Goal: Task Accomplishment & Management: Complete application form

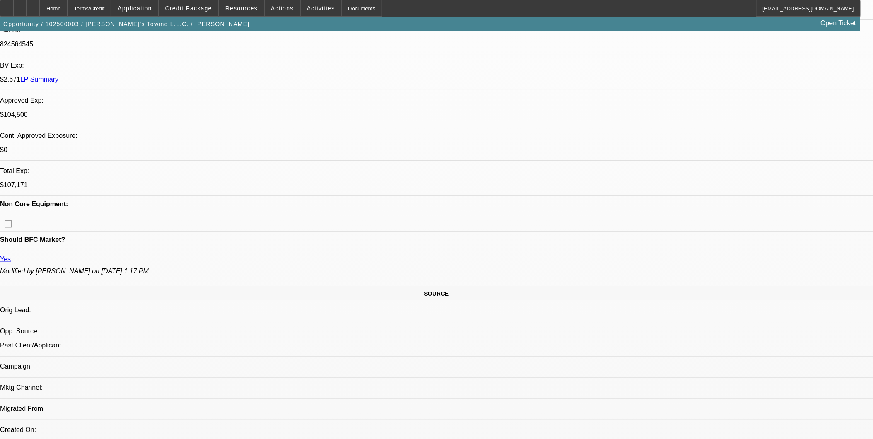
select select "0"
select select "2"
select select "0.2"
select select "2"
select select "0.2"
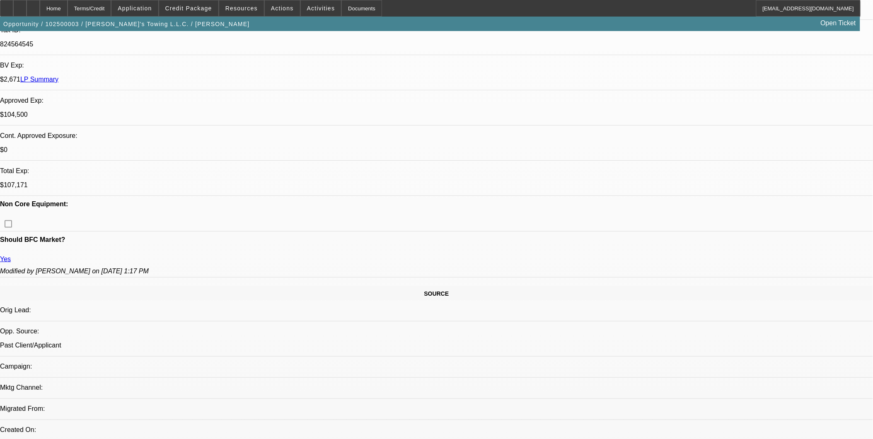
select select "0"
select select "2"
select select "0.2"
select select "0"
select select "2"
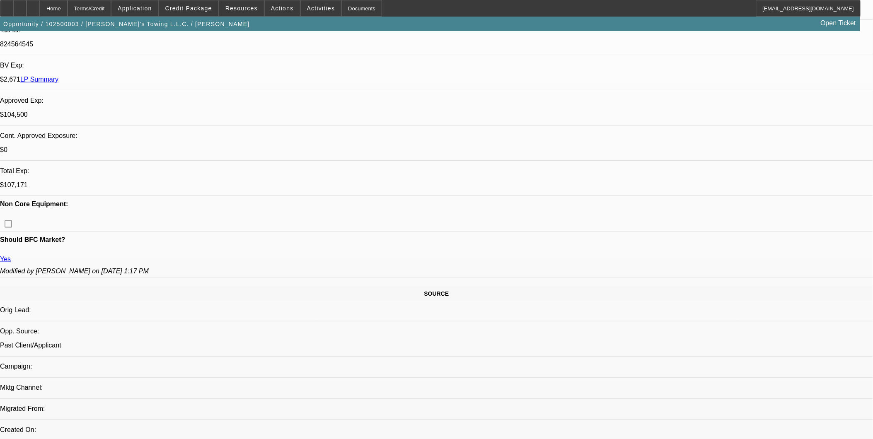
select select "0"
select select "1"
select select "2"
select select "17"
select select "1"
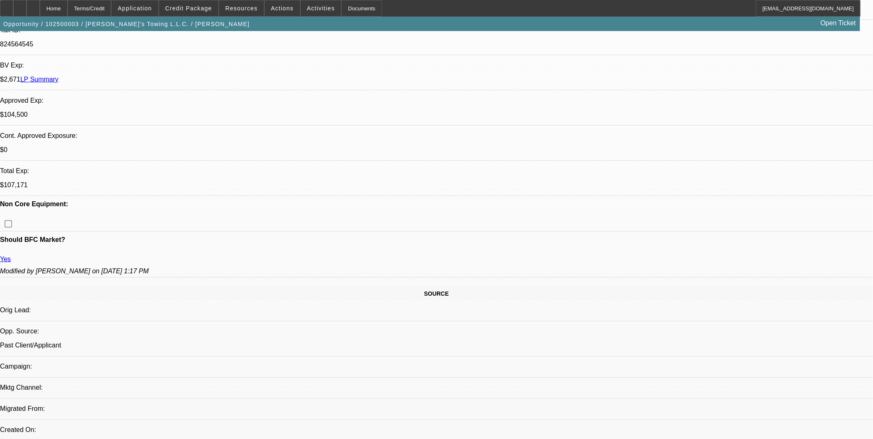
select select "2"
select select "17"
select select "1"
select select "2"
select select "17"
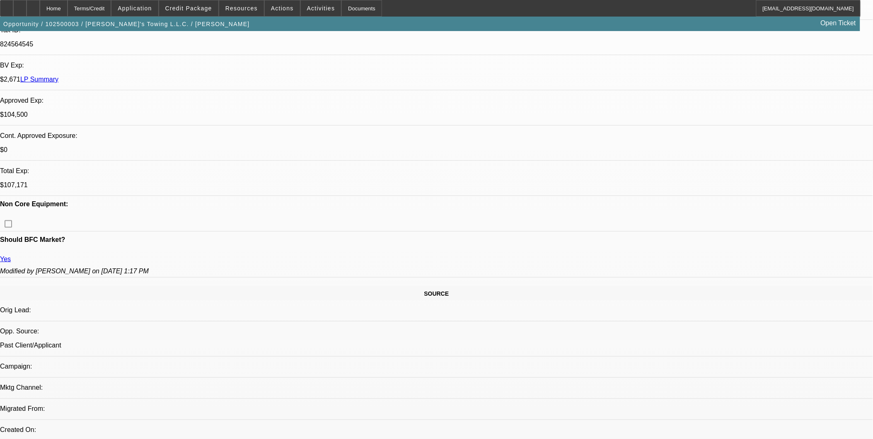
select select "1"
select select "2"
select select "6"
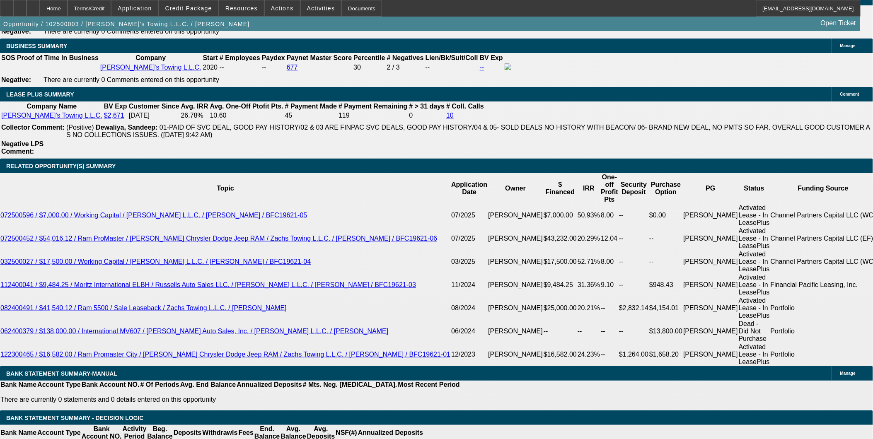
scroll to position [1383, 0]
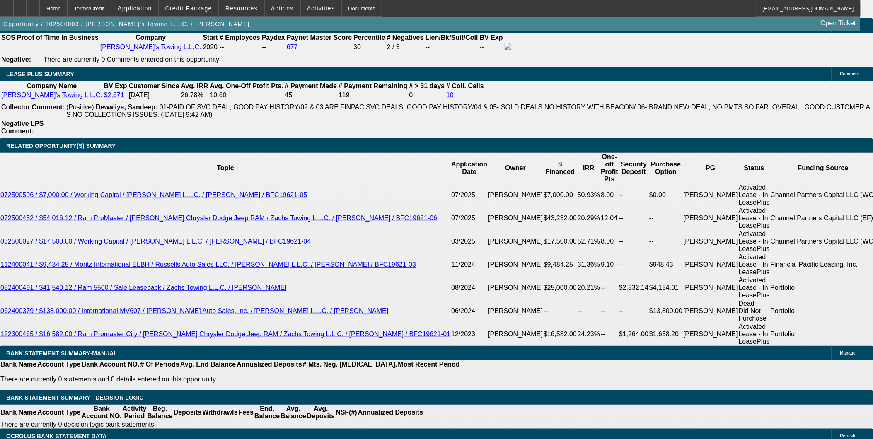
drag, startPoint x: 685, startPoint y: 315, endPoint x: 795, endPoint y: 356, distance: 117.3
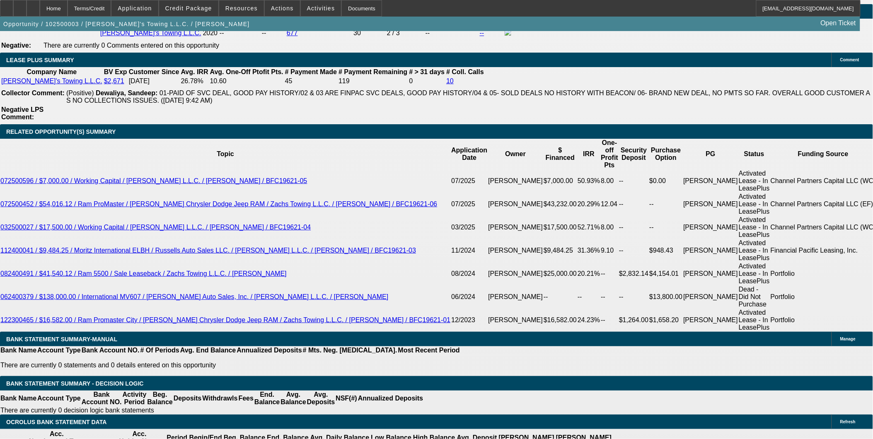
scroll to position [1383, 0]
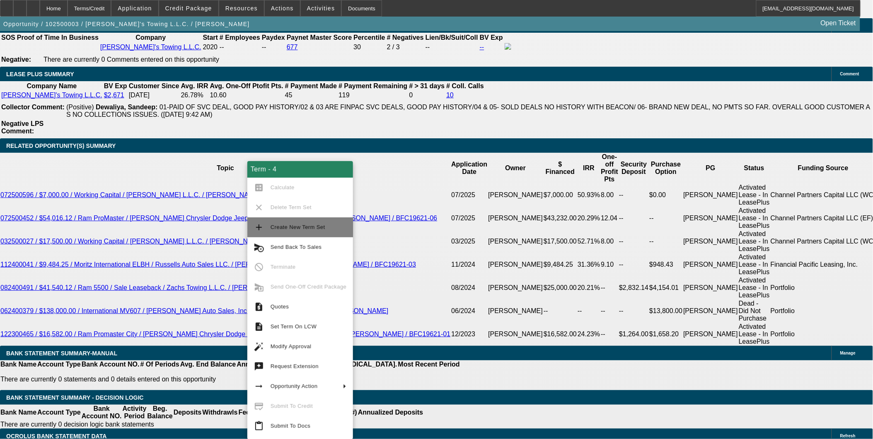
click at [296, 228] on span "Create New Term Set" at bounding box center [298, 227] width 55 height 6
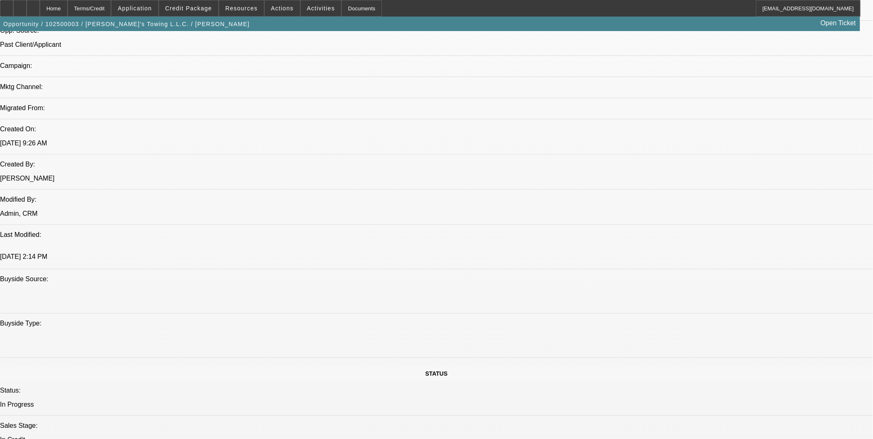
select select "2"
select select "0.2"
select select "0"
select select "2"
select select "0.2"
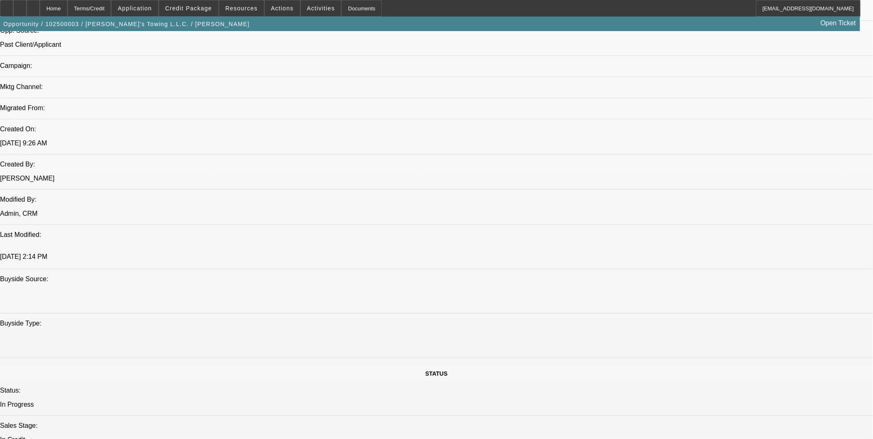
select select "2"
select select "0.2"
select select "0"
select select "2"
select select "0.2"
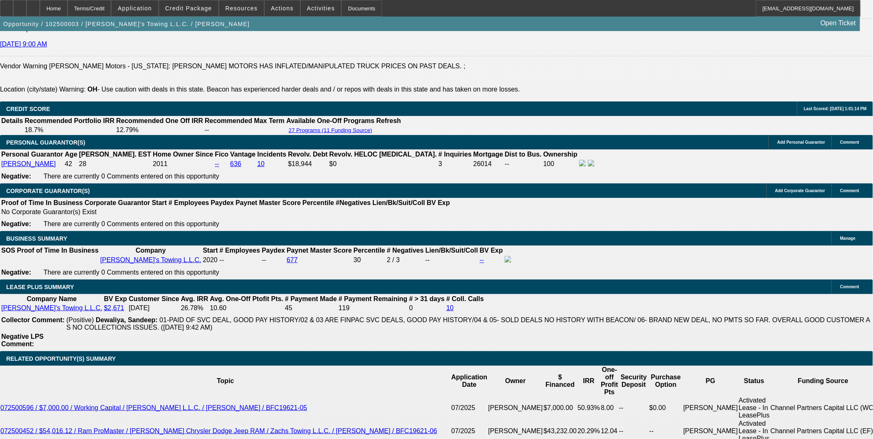
select select "1"
select select "2"
select select "17"
select select "1"
select select "2"
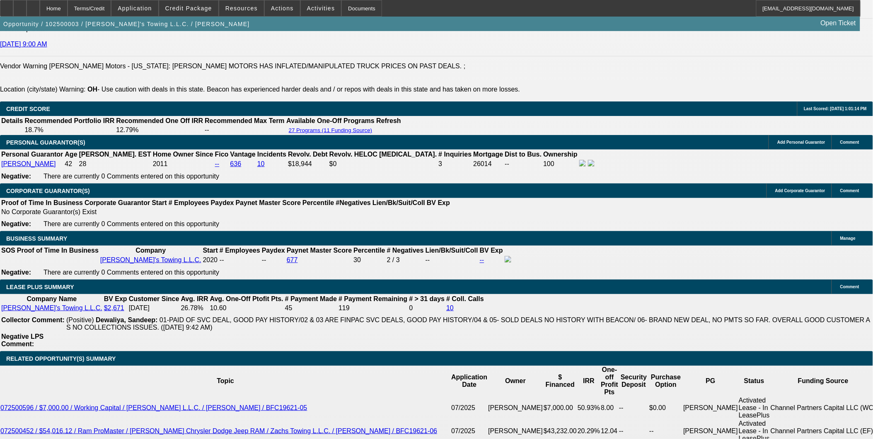
select select "17"
select select "1"
select select "2"
select select "17"
select select "1"
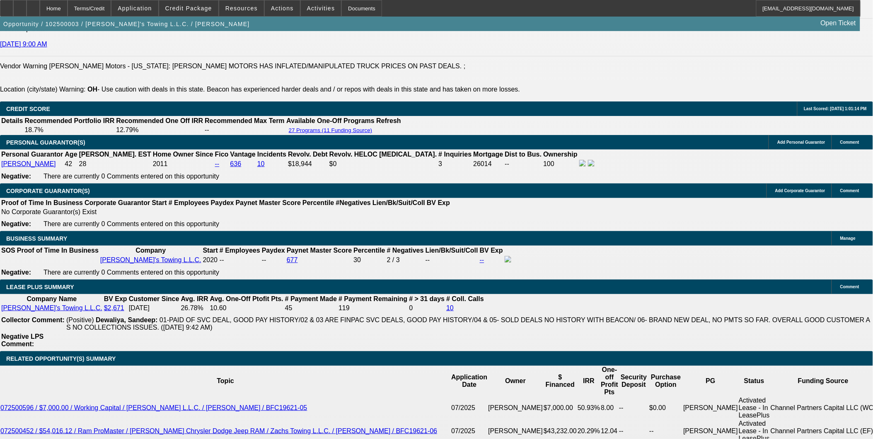
select select "2"
select select "17"
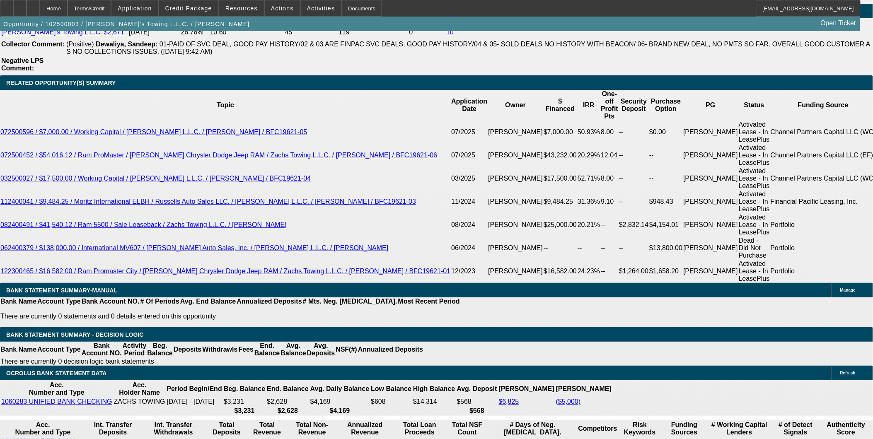
scroll to position [1493, 0]
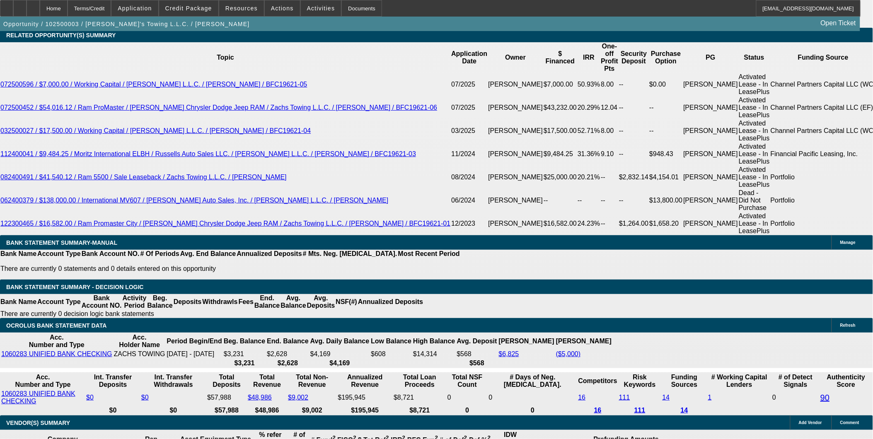
type input "UNKNOWN"
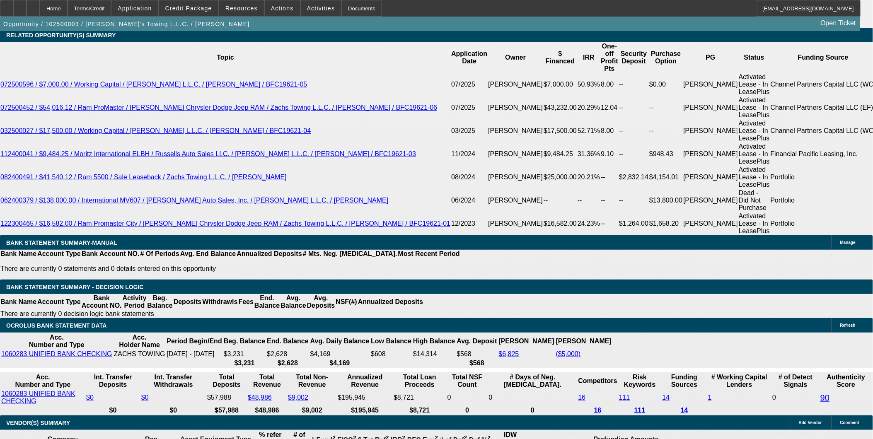
type input "19"
type input "$38.00"
type input "1995"
type input "$3,990.00"
type input "11.1"
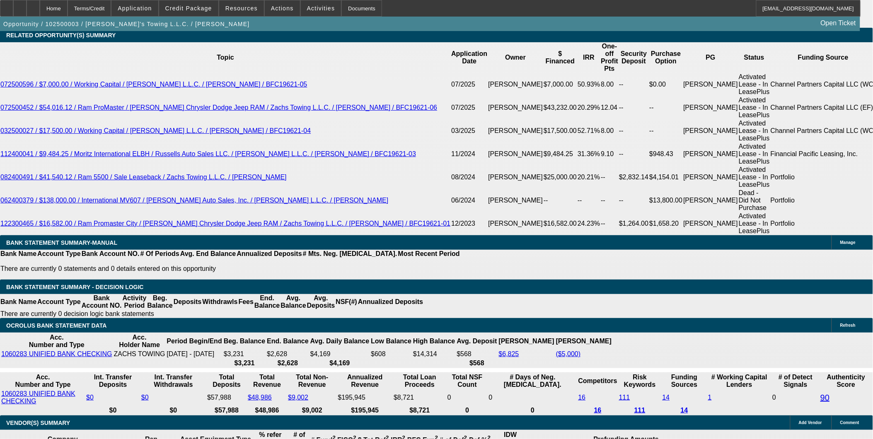
type input "$1,995.00"
type input "24"
type input "$105,953.58"
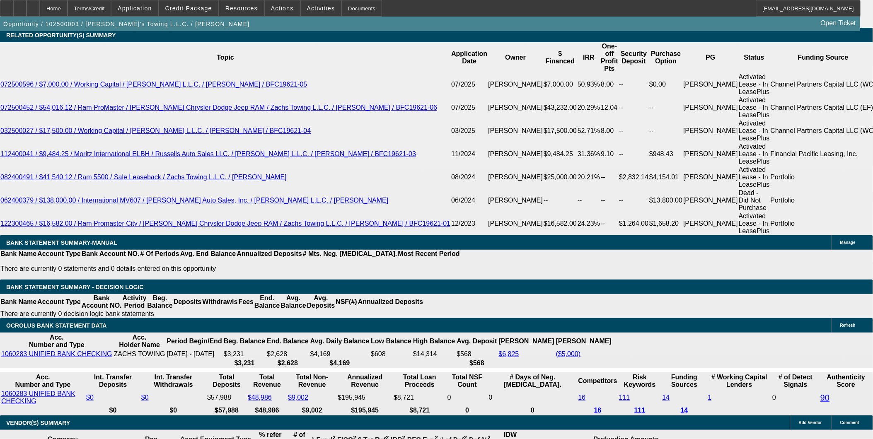
type input "$52,976.79"
type input "$9,751.80"
type input "$4,875.90"
type input "24"
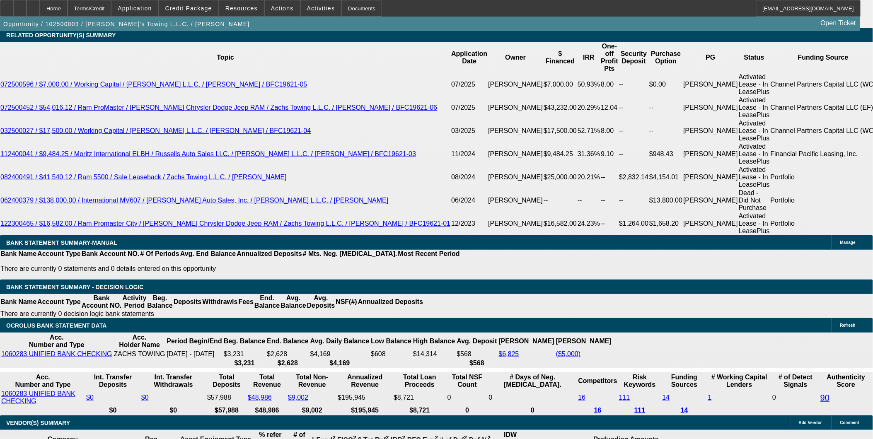
type input "1895"
type input "4875.90"
type input "$1,895.00"
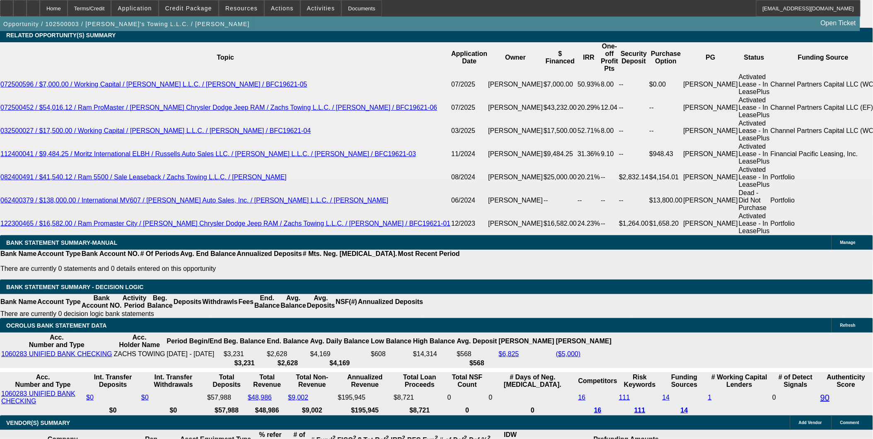
type input "199"
type input "$398.00"
type input "$1,995.00"
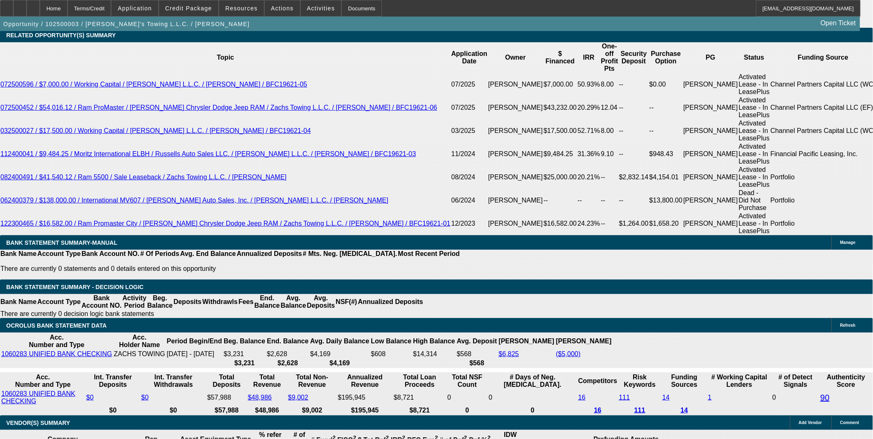
type input "$3,990.00"
type input "12"
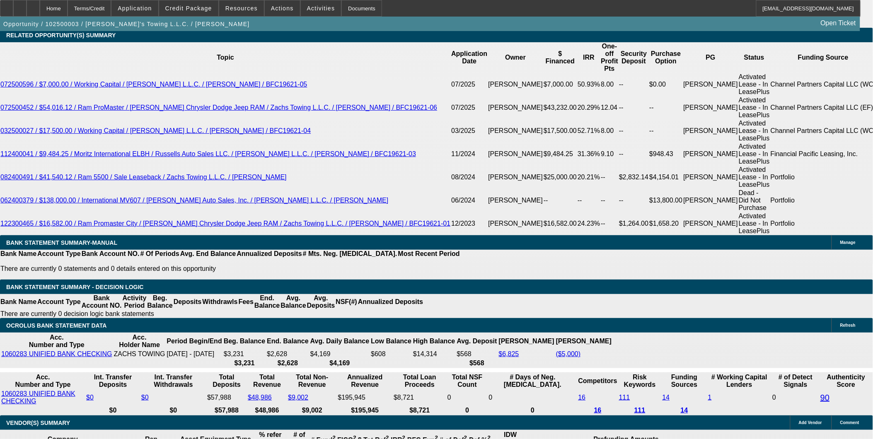
type input "$0.00"
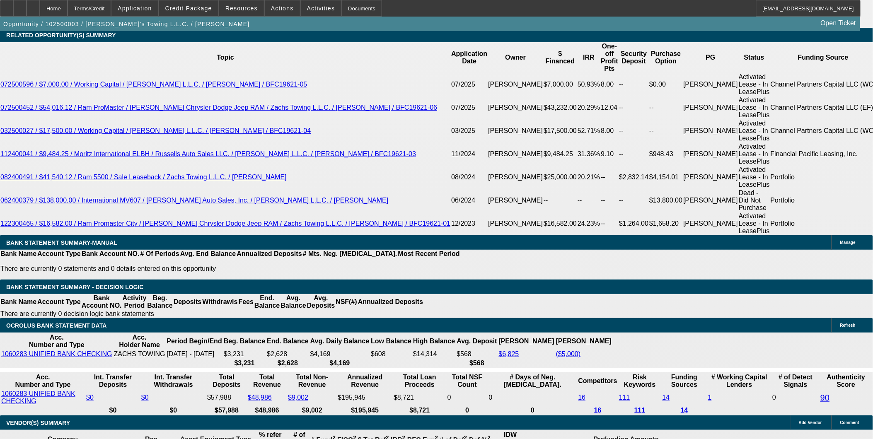
type input "24"
type input "$1,795.00"
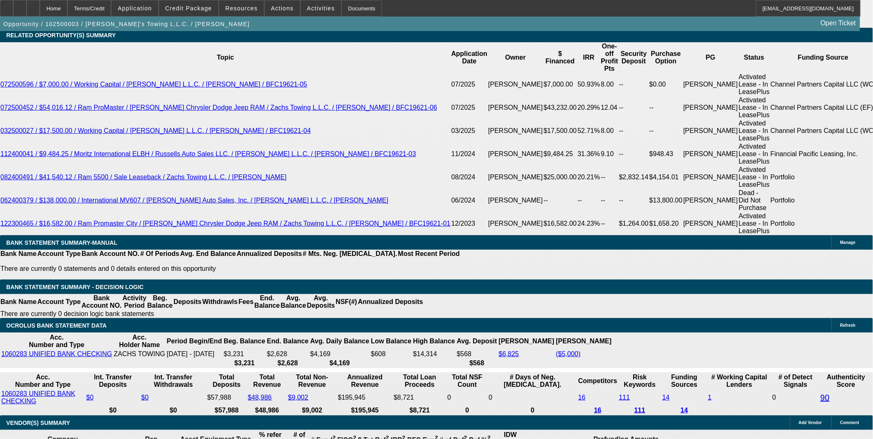
type input "24"
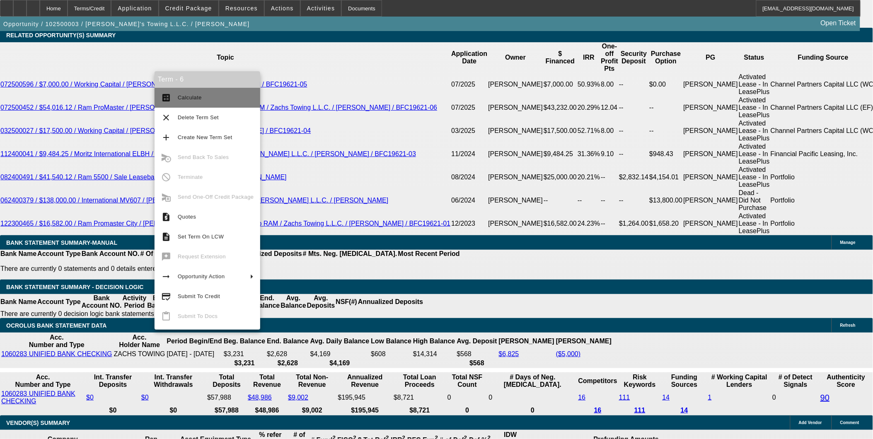
click at [187, 97] on span "Calculate" at bounding box center [190, 98] width 24 height 6
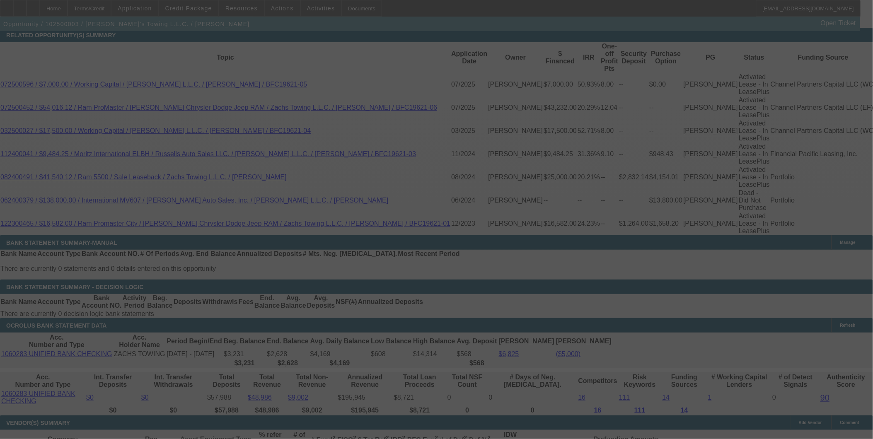
select select "2"
select select "0.2"
select select "17"
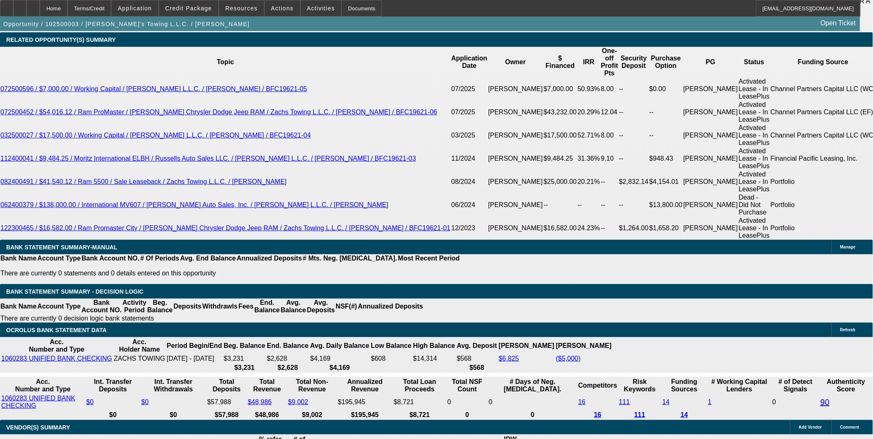
type input "$2,000.00"
type input "1895"
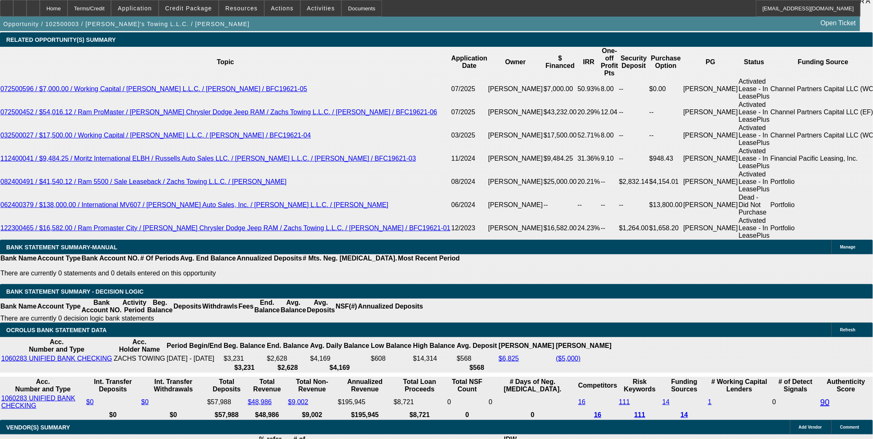
type input "$4,000.00"
type input "UNKNOWN"
type input "$1,900.00"
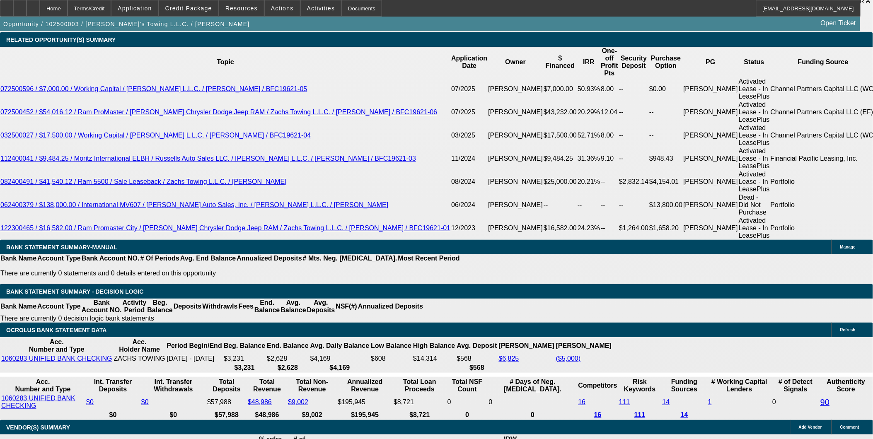
type input "$1,800.00"
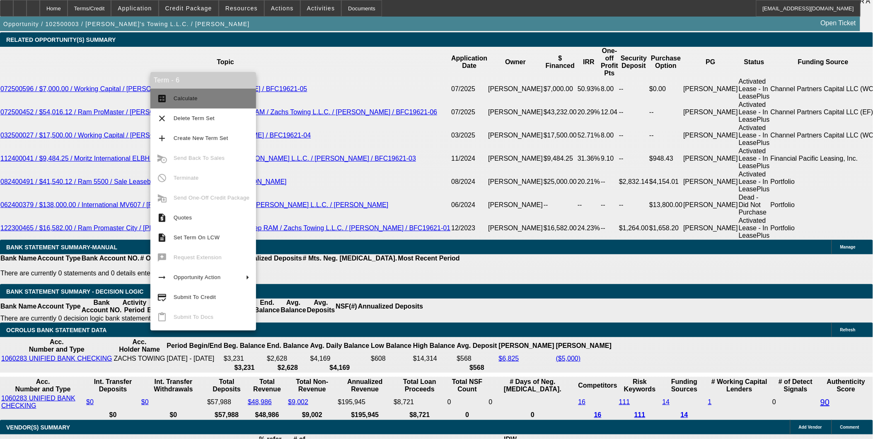
click at [179, 100] on span "Calculate" at bounding box center [186, 98] width 24 height 6
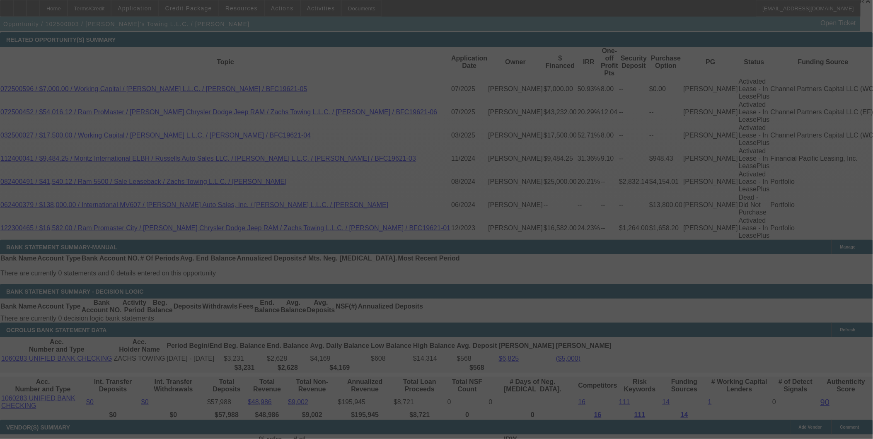
select select "2"
select select "0.2"
select select "17"
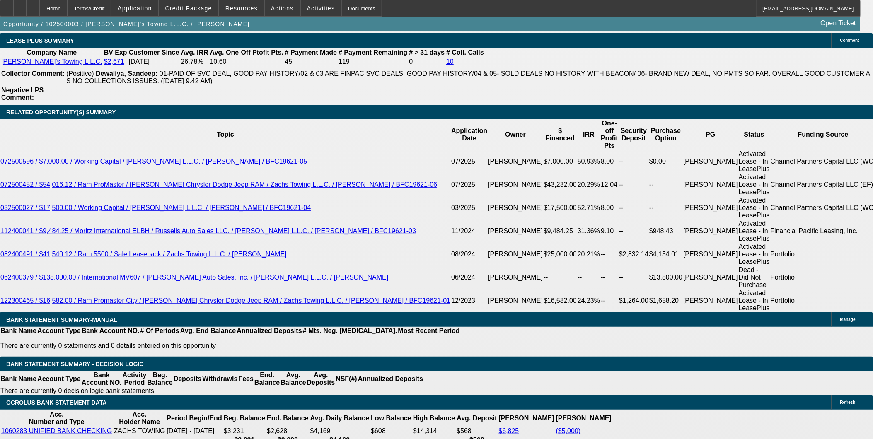
scroll to position [1438, 0]
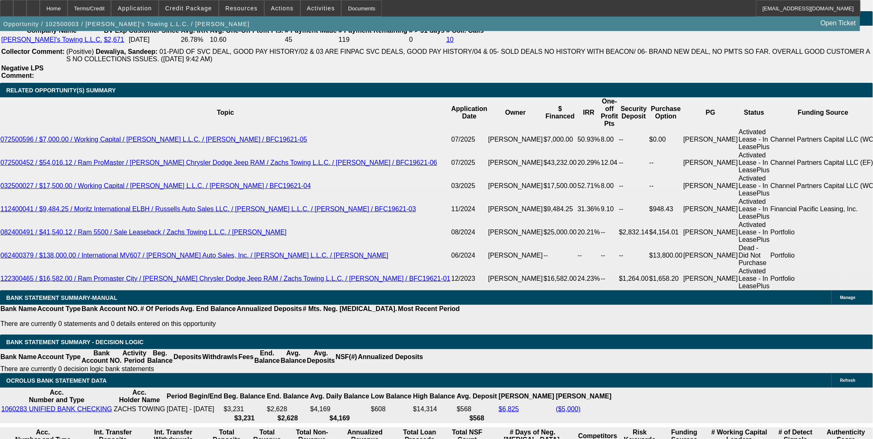
type input "$9,050.00"
click at [159, 109] on body "Home Terms/Credit Application Credit Package Resources Actions Activities Docum…" at bounding box center [436, 311] width 873 height 3499
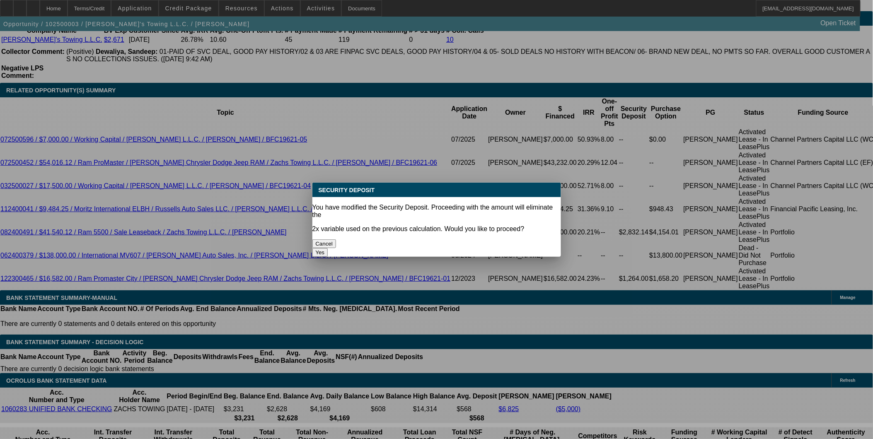
click at [328, 248] on button "Yes" at bounding box center [321, 252] width 16 height 9
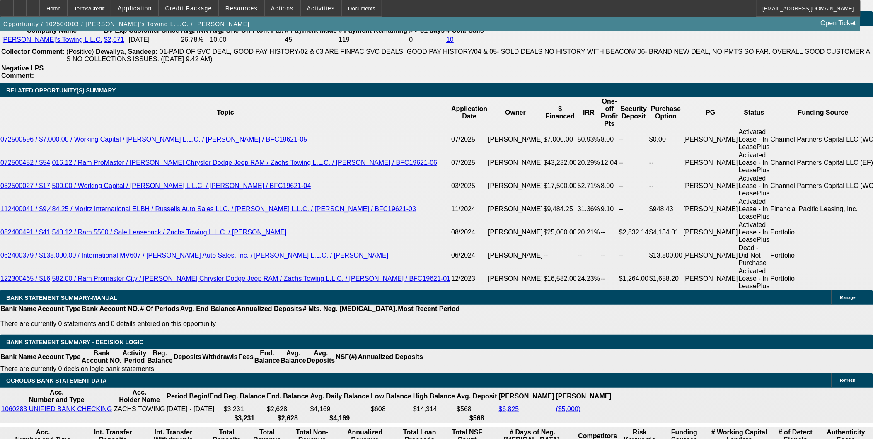
scroll to position [1438, 0]
select select "0"
type input "UNKNOWN"
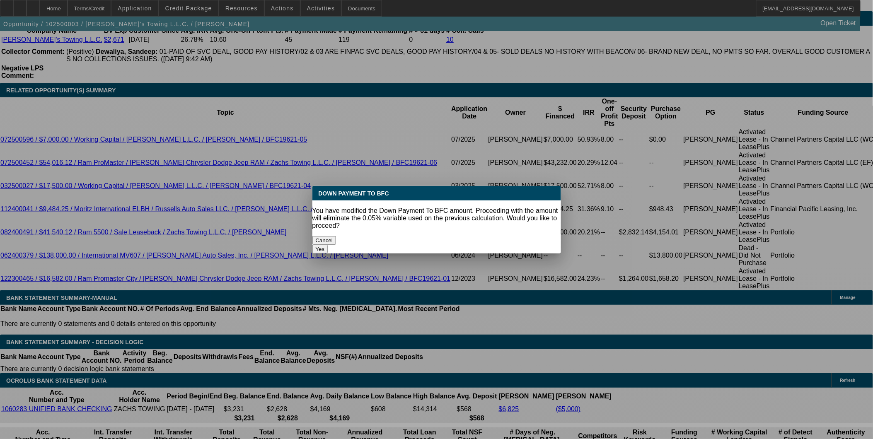
type input "$0.00"
click at [169, 109] on body "Home Terms/Credit Application Credit Package Resources Actions Activities Docum…" at bounding box center [436, 311] width 873 height 3499
drag, startPoint x: 169, startPoint y: 109, endPoint x: 480, endPoint y: 214, distance: 328.2
click at [480, 214] on p "You have modified the Down Payment To BFC amount. Proceeding with the amount wi…" at bounding box center [437, 218] width 249 height 22
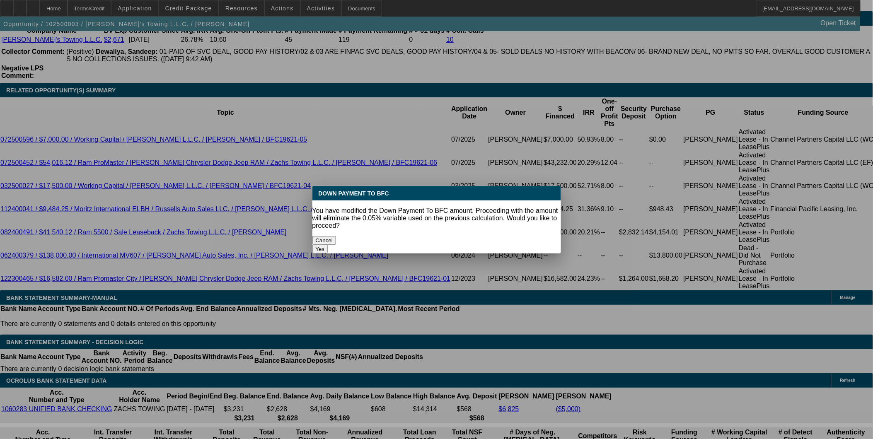
click at [328, 245] on button "Yes" at bounding box center [321, 249] width 16 height 9
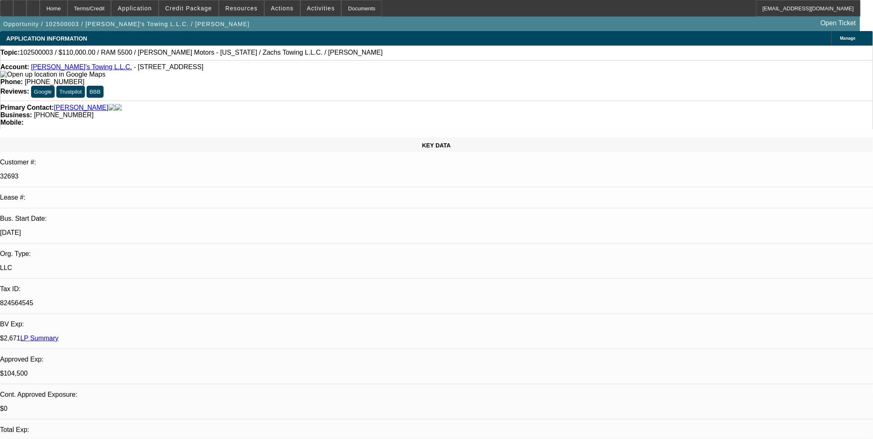
scroll to position [1438, 0]
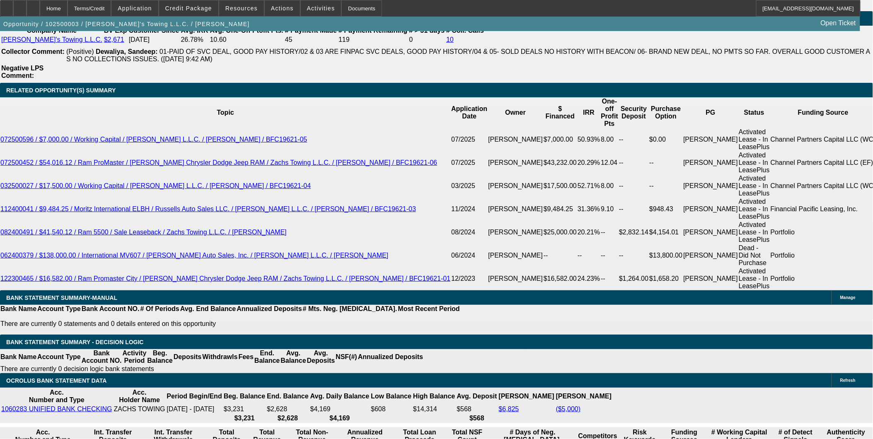
select select "0"
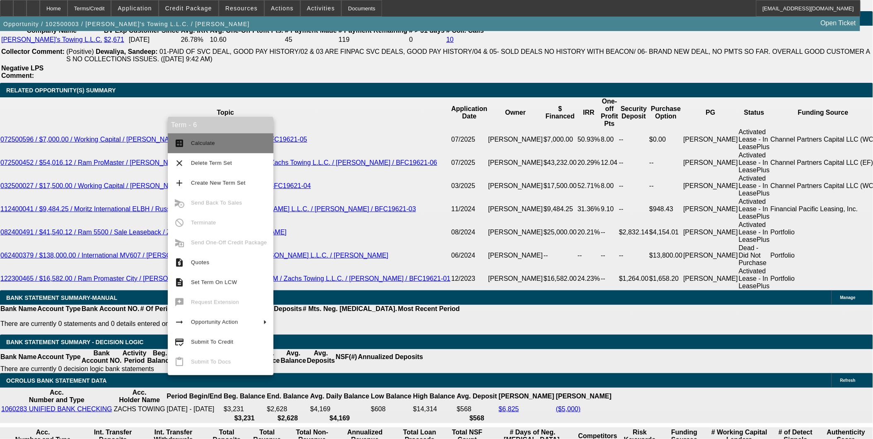
click at [188, 140] on button "calculate Calculate" at bounding box center [221, 143] width 106 height 20
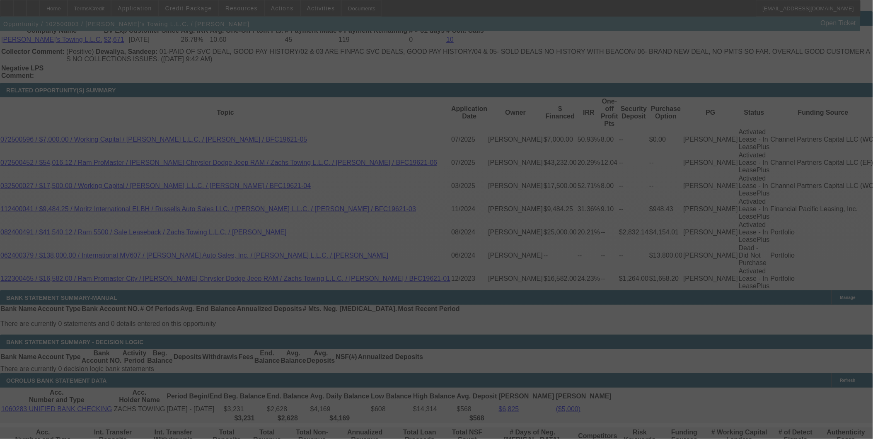
select select "0"
select select "2"
select select "0.2"
select select "17"
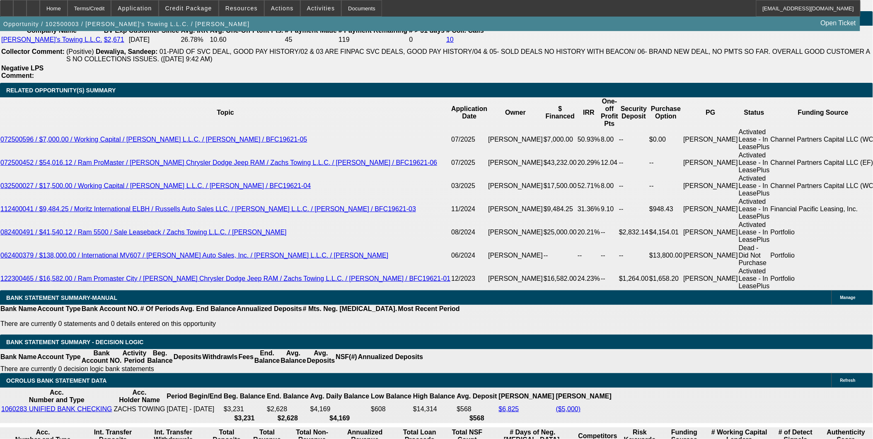
select select "1"
type input "$2,000.00"
type input "UNKNOWN"
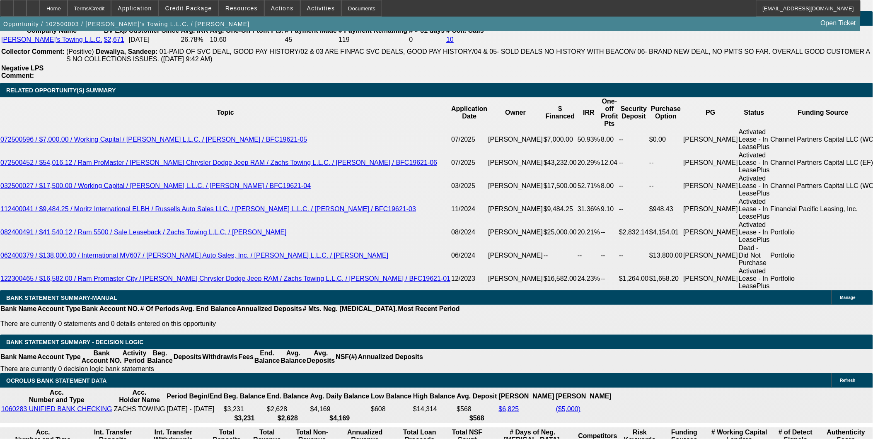
type input "$7,500.00"
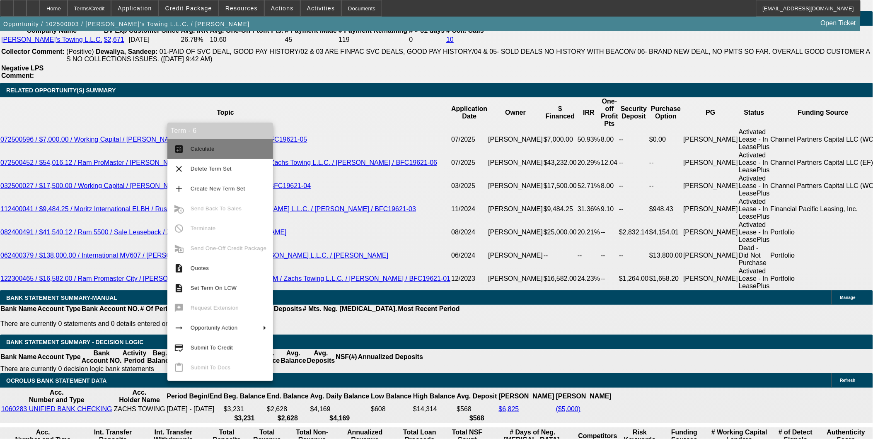
click at [196, 146] on span "Calculate" at bounding box center [203, 149] width 24 height 6
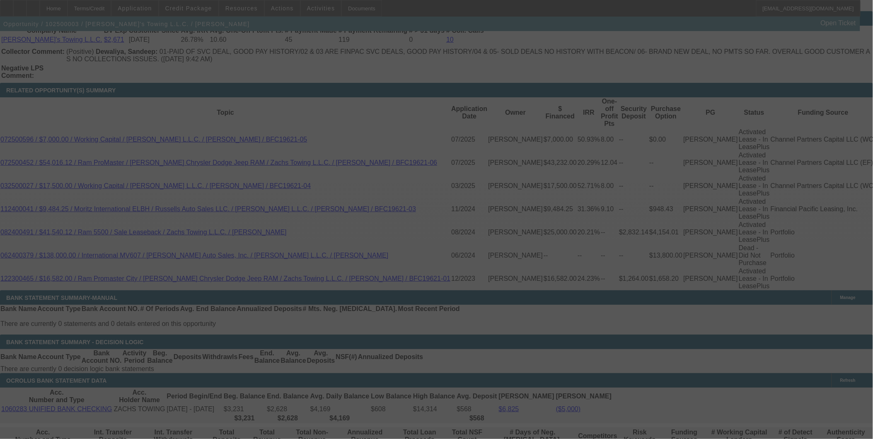
select select "0"
select select "2"
select select "0.2"
select select "17"
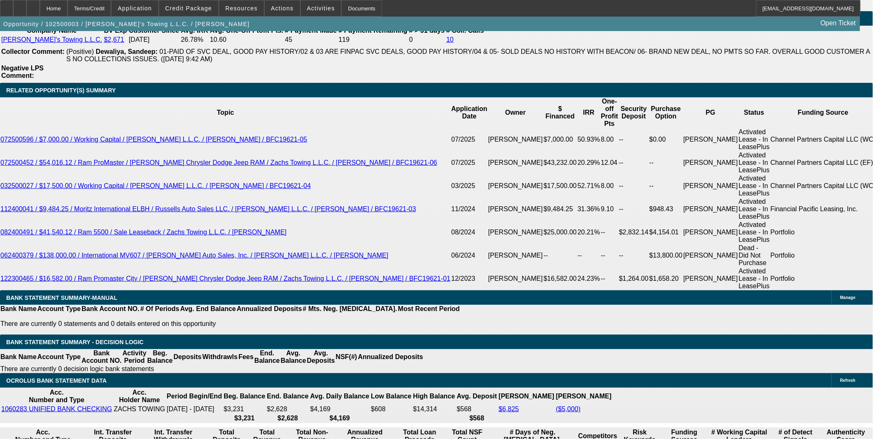
type input "1"
type input "UNKNOWN"
type input "$1,950.00"
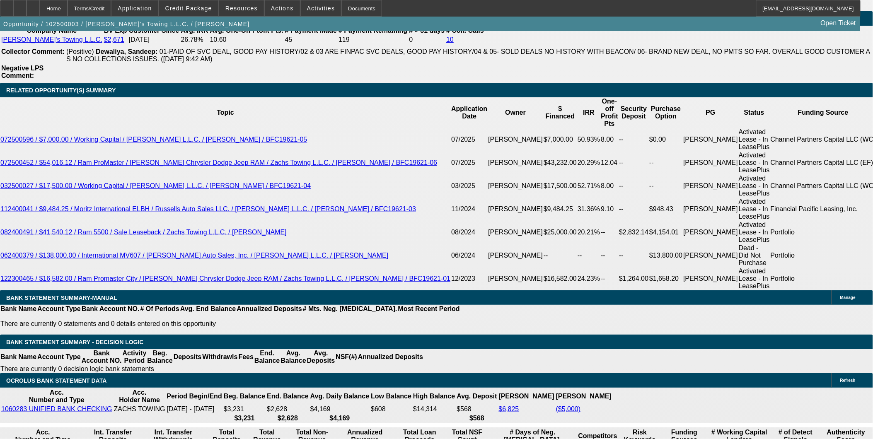
type input "12"
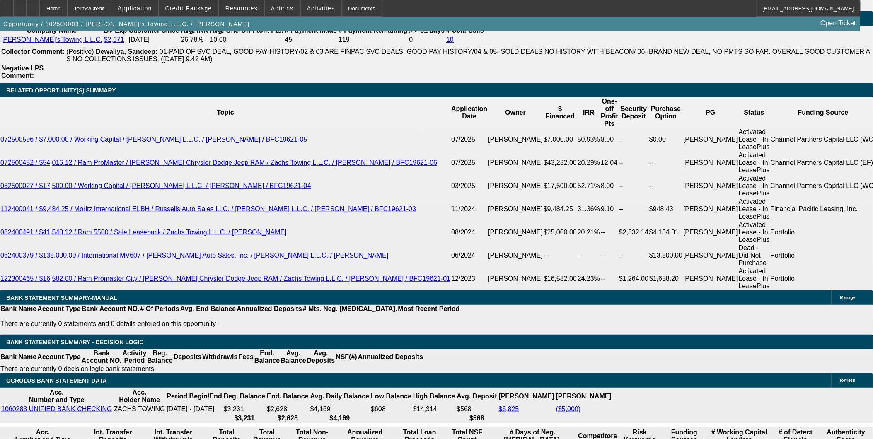
type input "$1,900.00"
type input "12"
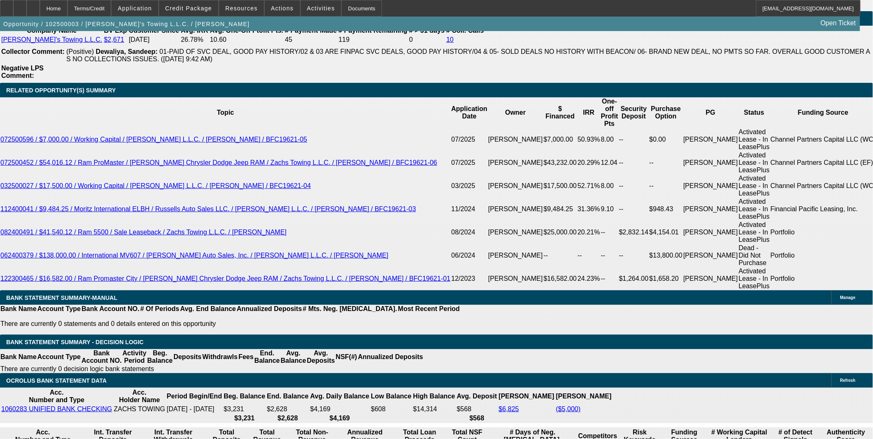
type input "$1,850.00"
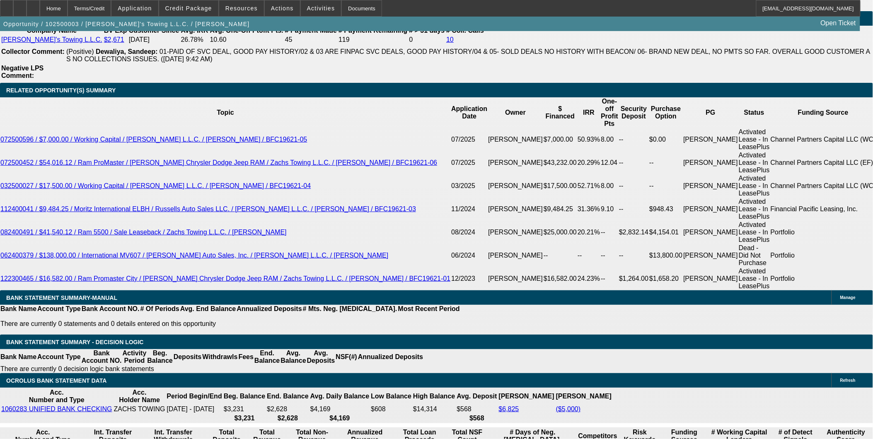
type input "12"
type input "$1,750.00"
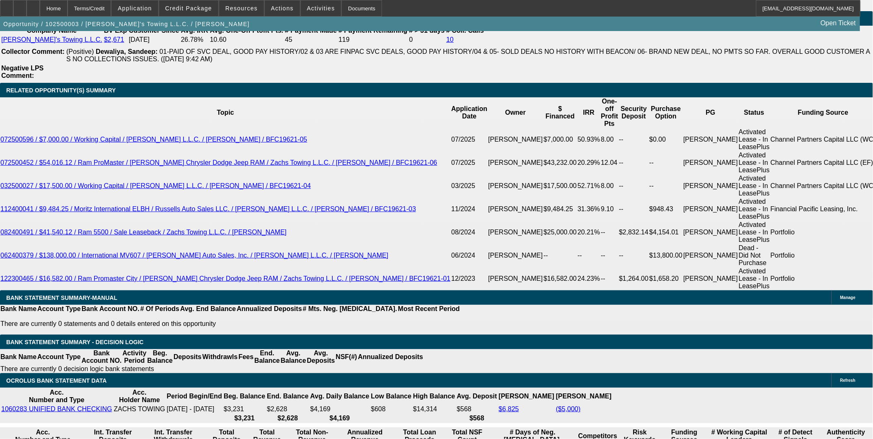
type input "12"
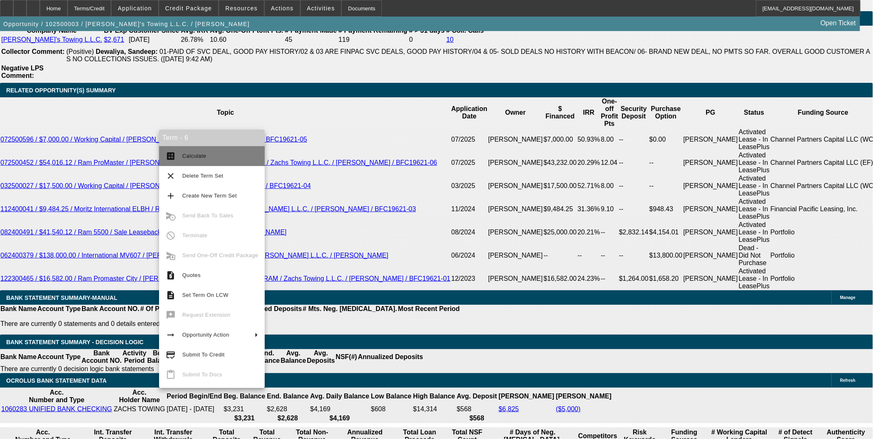
click at [204, 159] on span "Calculate" at bounding box center [220, 156] width 76 height 10
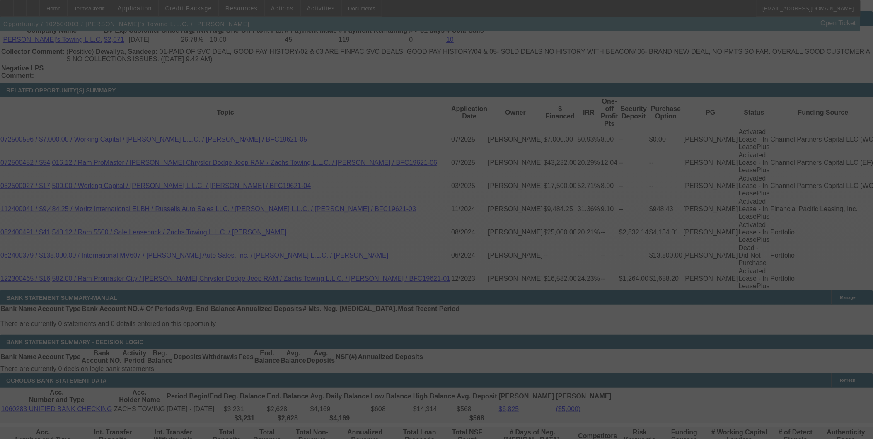
select select "0"
select select "2"
select select "0.2"
select select "17"
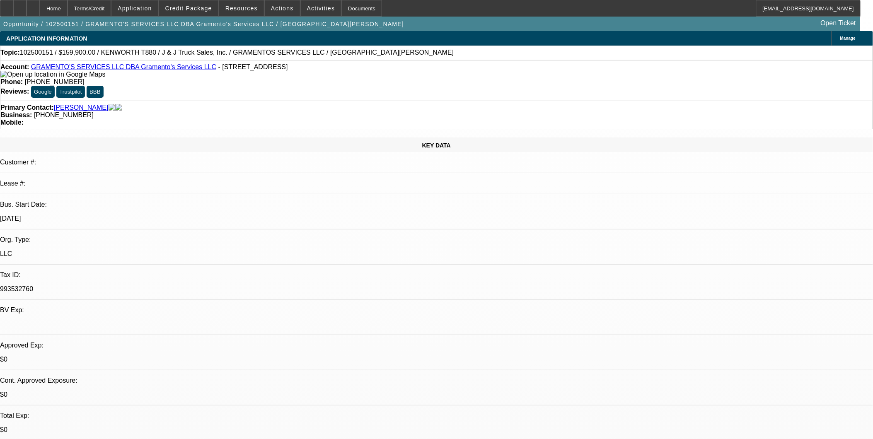
select select "0"
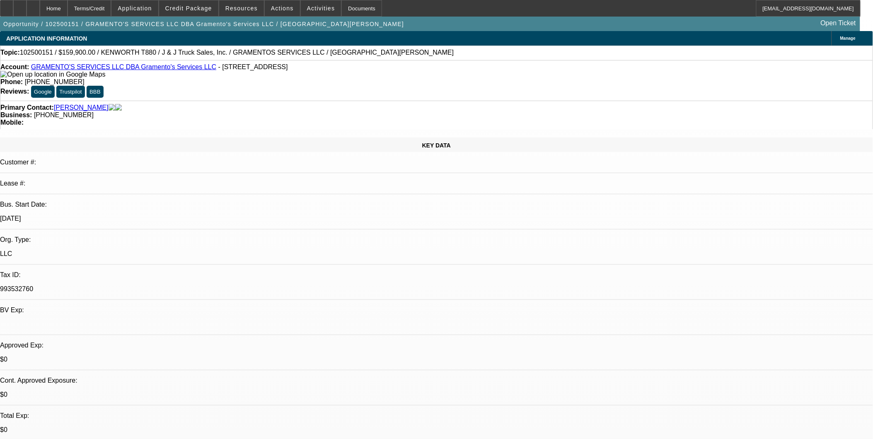
select select "0"
select select "1"
select select "6"
select select "1"
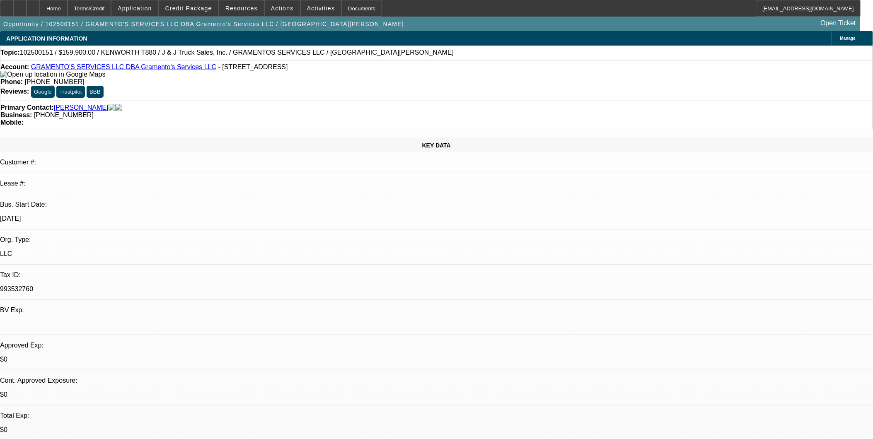
select select "1"
select select "6"
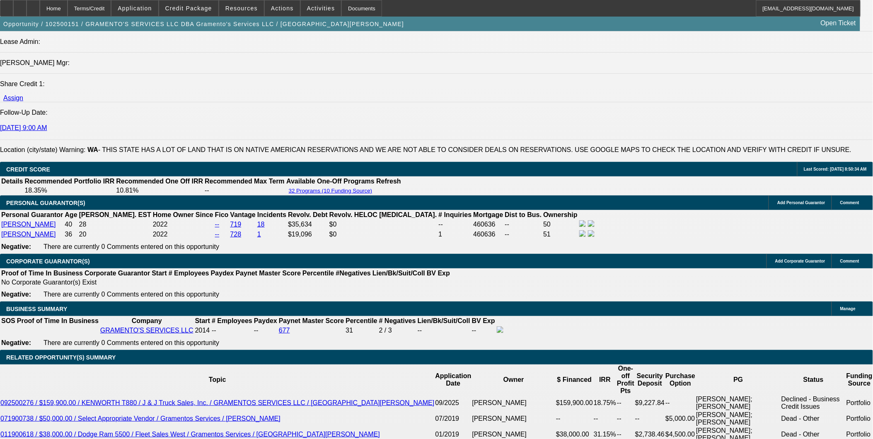
scroll to position [1059, 0]
